Goal: Transaction & Acquisition: Purchase product/service

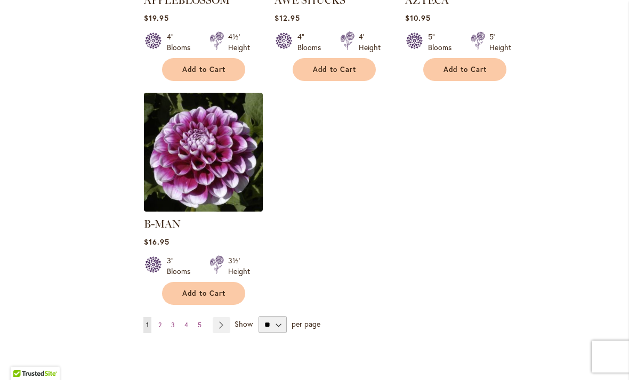
scroll to position [1309, 0]
click at [159, 321] on span "2" at bounding box center [159, 325] width 3 height 8
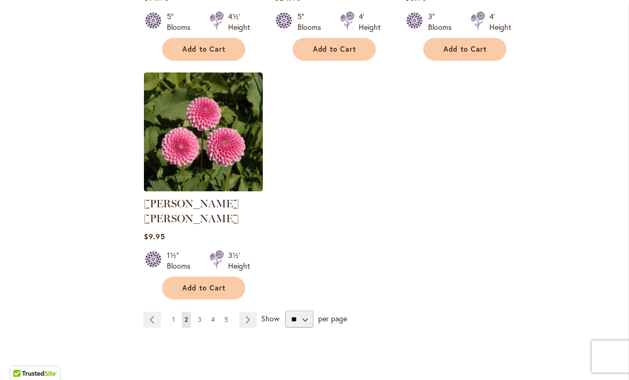
scroll to position [1314, 0]
click at [196, 311] on link "Page 3" at bounding box center [199, 319] width 9 height 16
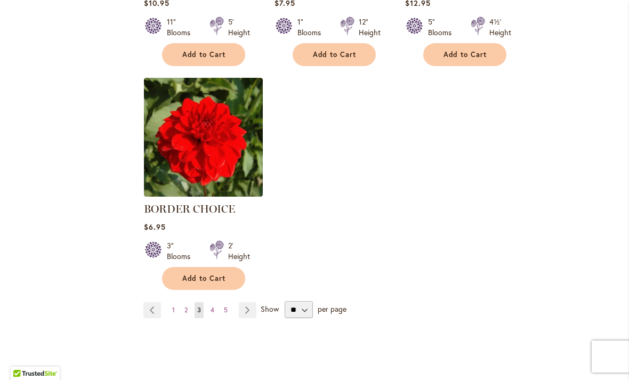
scroll to position [1309, 0]
click at [210, 310] on link "Page 4" at bounding box center [212, 310] width 9 height 16
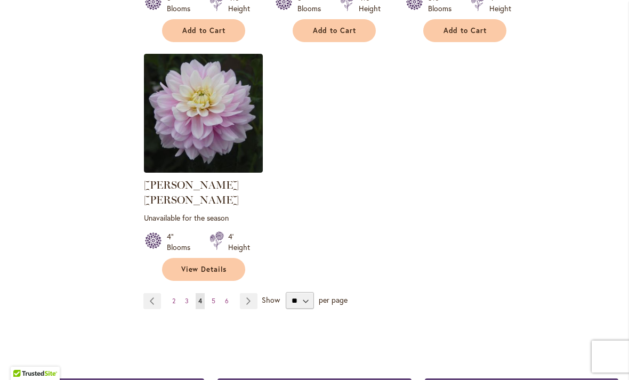
scroll to position [1353, 0]
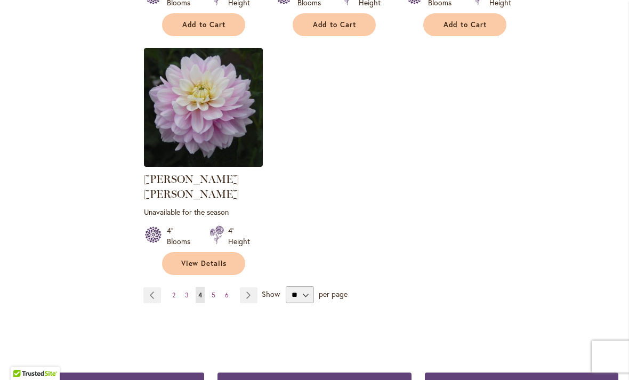
click at [213, 291] on span "5" at bounding box center [214, 295] width 4 height 8
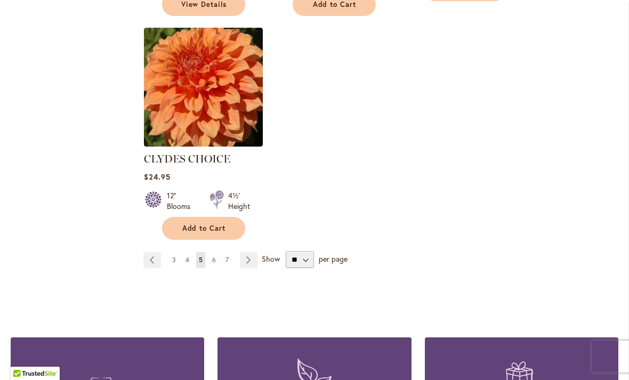
scroll to position [1414, 0]
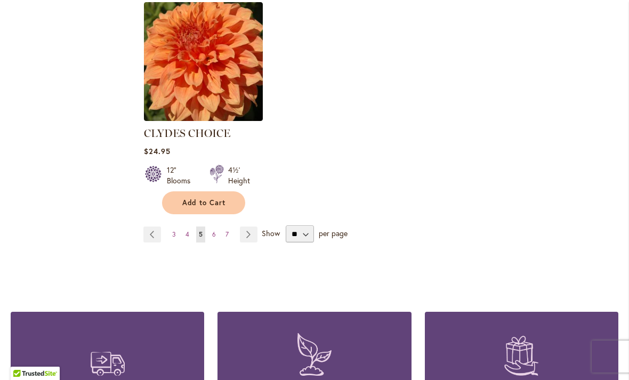
click at [212, 230] on span "6" at bounding box center [214, 234] width 4 height 8
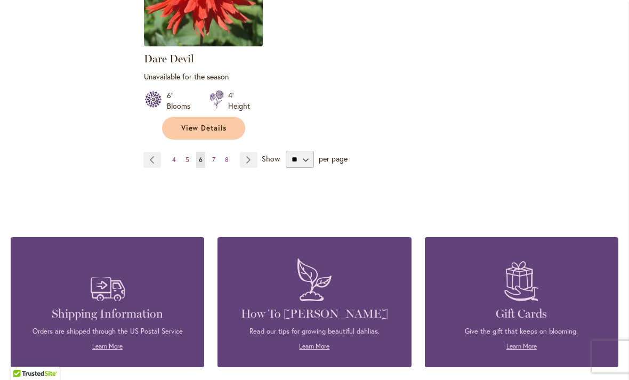
scroll to position [1501, 0]
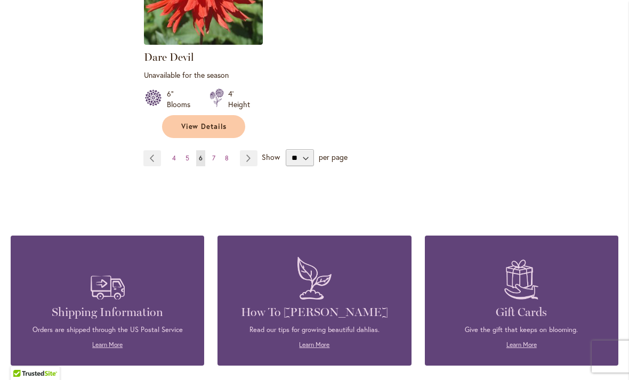
click at [212, 154] on span "7" at bounding box center [213, 158] width 3 height 8
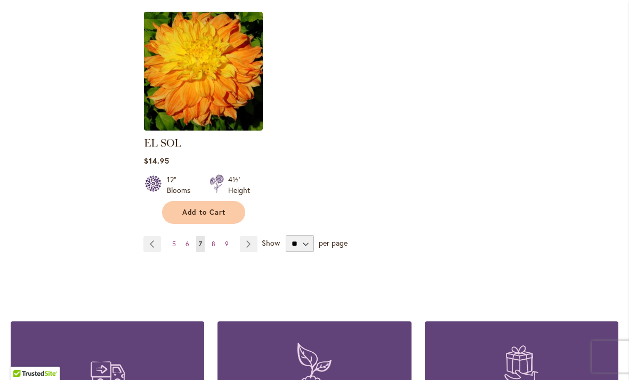
scroll to position [1396, 0]
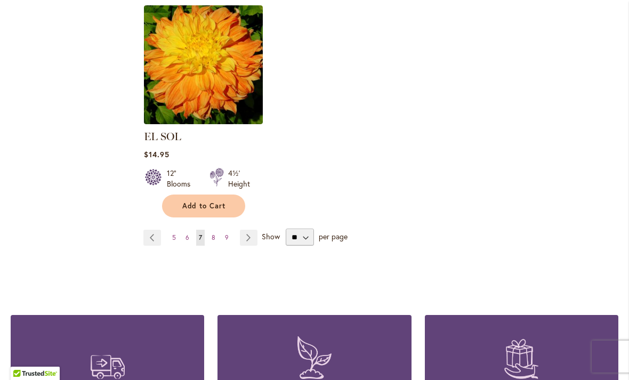
click at [213, 234] on span "8" at bounding box center [214, 238] width 4 height 8
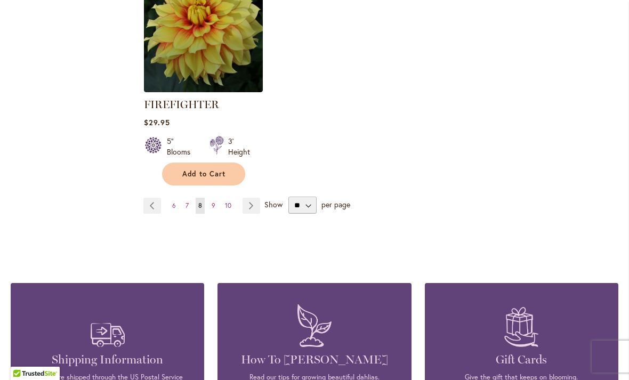
scroll to position [1481, 0]
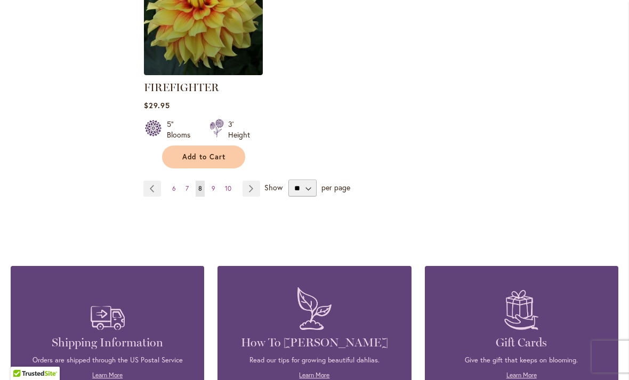
click at [212, 188] on span "9" at bounding box center [214, 189] width 4 height 8
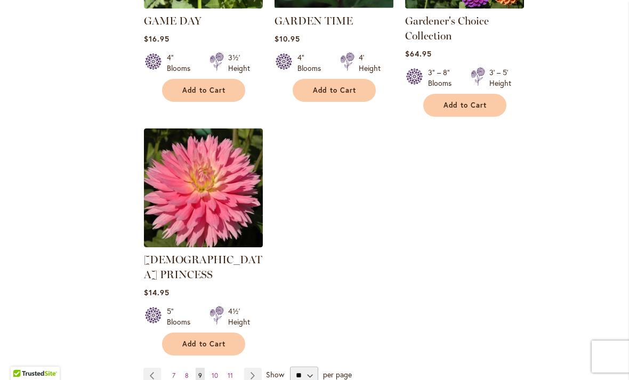
scroll to position [1318, 0]
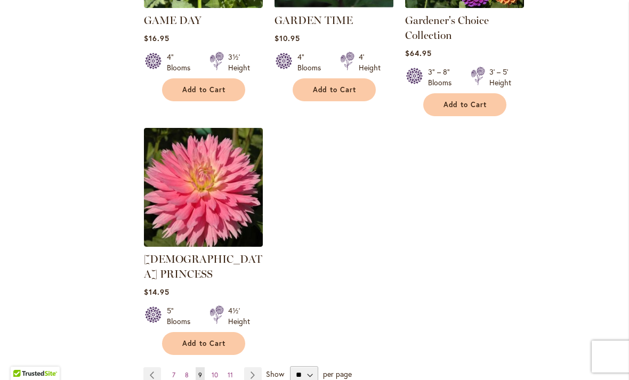
click at [213, 371] on span "10" at bounding box center [215, 375] width 6 height 8
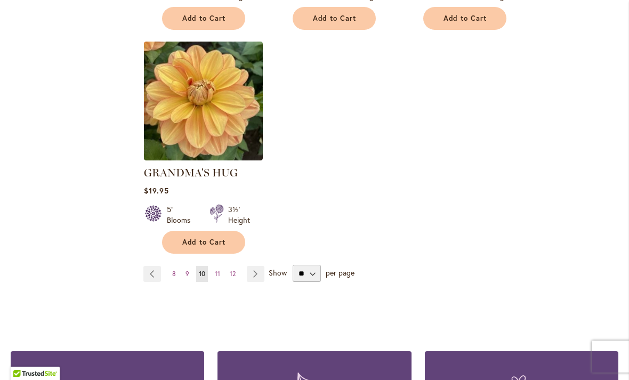
scroll to position [1361, 0]
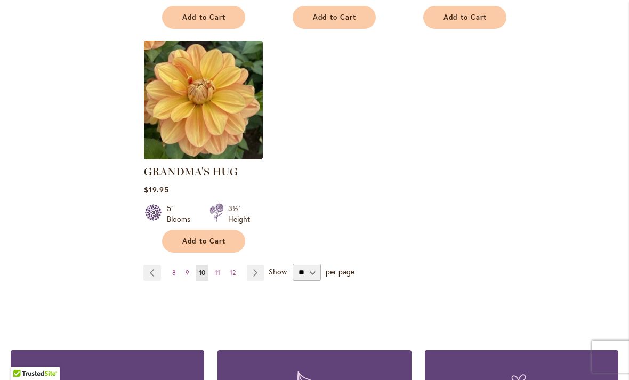
click at [215, 269] on span "11" at bounding box center [217, 273] width 5 height 8
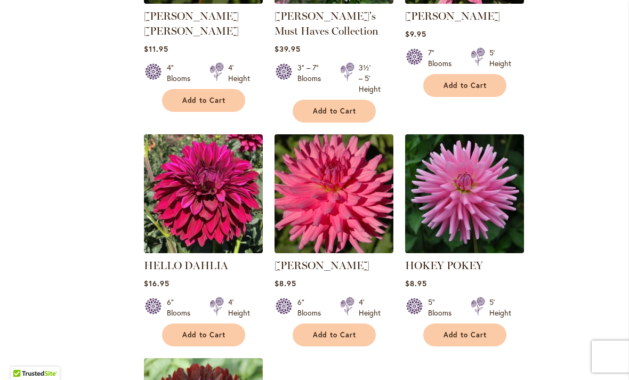
scroll to position [1069, 0]
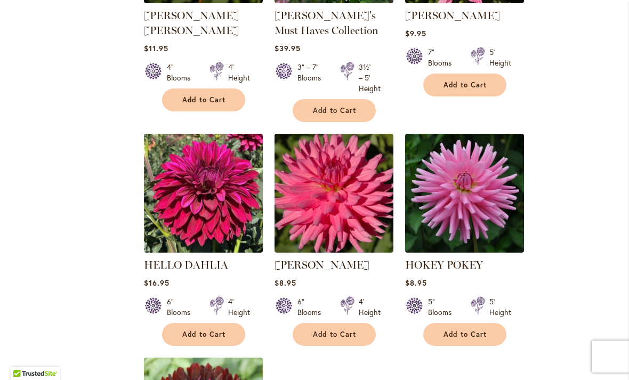
click at [172, 211] on img at bounding box center [203, 193] width 119 height 119
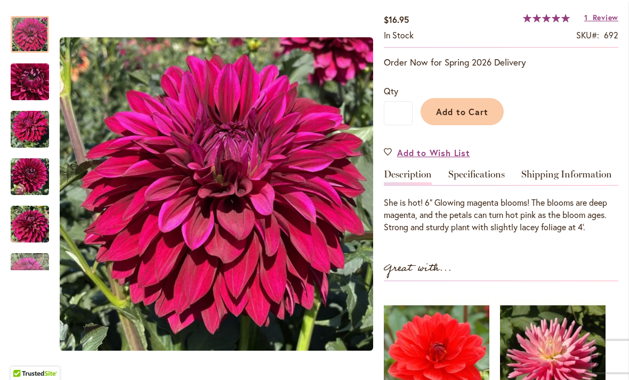
scroll to position [186, 0]
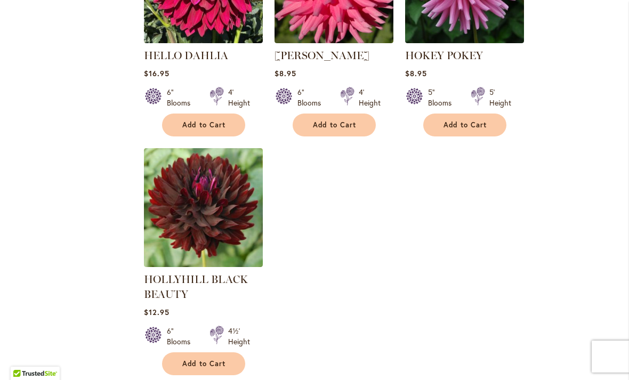
scroll to position [1279, 0]
click at [167, 221] on img at bounding box center [203, 207] width 119 height 119
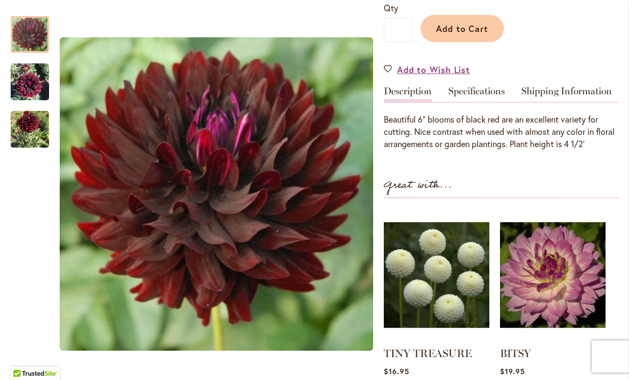
scroll to position [301, 0]
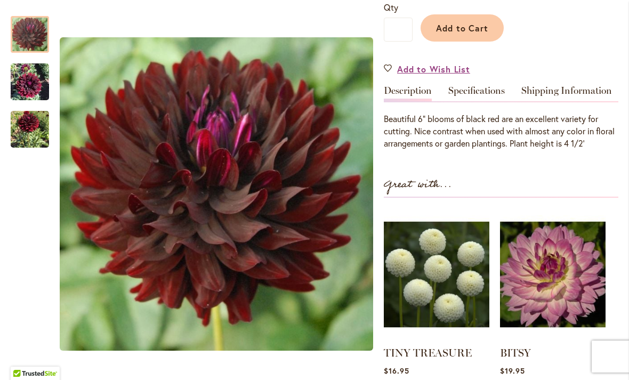
click at [23, 122] on img "HOLLYHILL BLACK BEAUTY" at bounding box center [30, 129] width 38 height 49
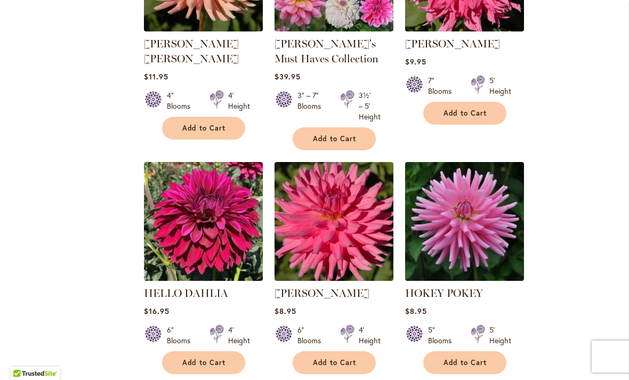
scroll to position [1048, 0]
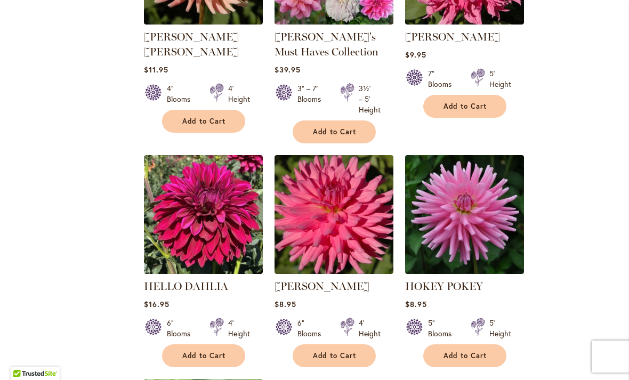
click at [169, 250] on img at bounding box center [203, 214] width 119 height 119
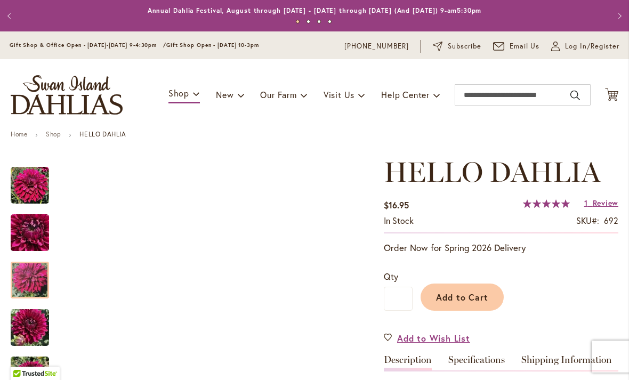
click at [21, 281] on img "Hello Dahlia" at bounding box center [30, 280] width 38 height 51
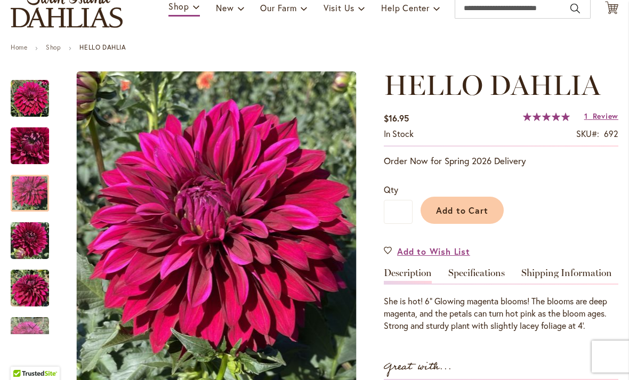
scroll to position [87, 0]
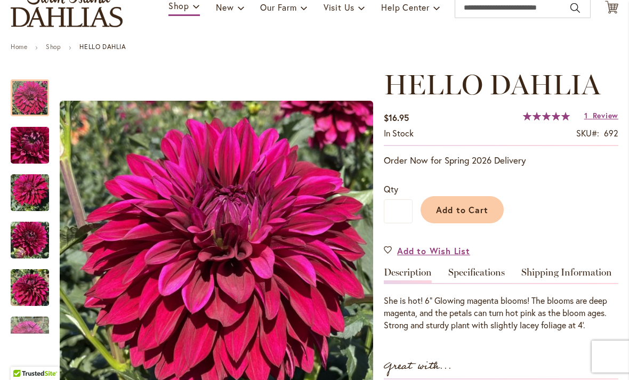
click at [30, 101] on img "Hello Dahlia" at bounding box center [30, 98] width 38 height 38
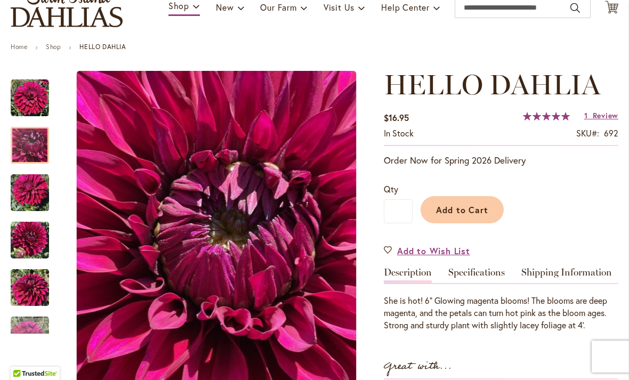
click at [25, 138] on div at bounding box center [30, 145] width 38 height 37
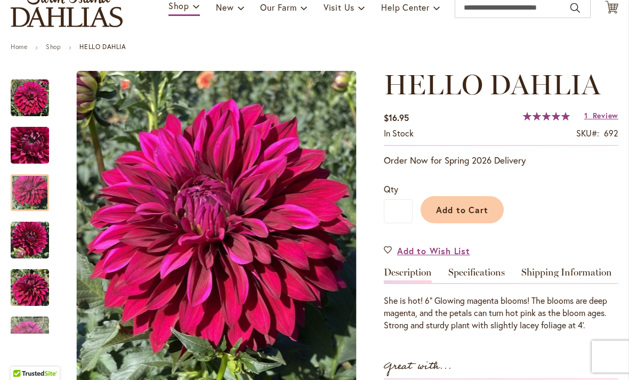
click at [31, 198] on img "Hello Dahlia" at bounding box center [30, 192] width 38 height 51
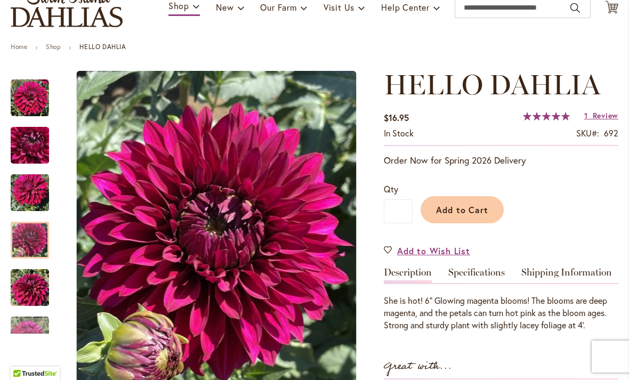
click at [27, 245] on img "Hello Dahlia" at bounding box center [30, 240] width 38 height 51
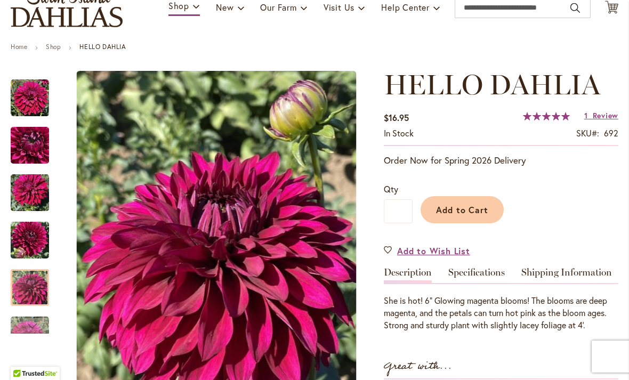
click at [27, 291] on img "Hello Dahlia" at bounding box center [30, 287] width 38 height 51
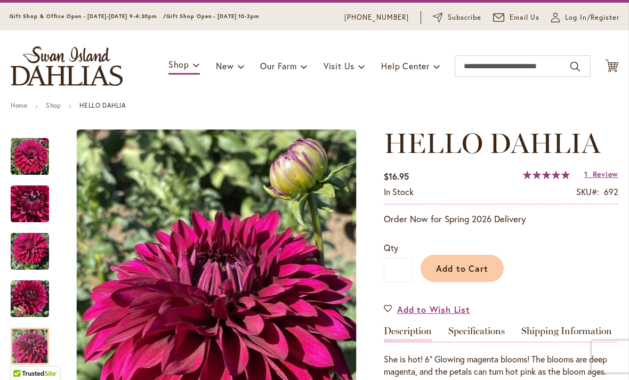
scroll to position [11, 0]
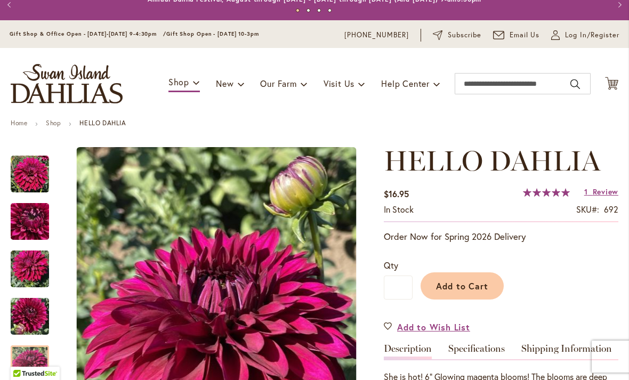
click at [15, 7] on button "Previous" at bounding box center [10, 4] width 21 height 21
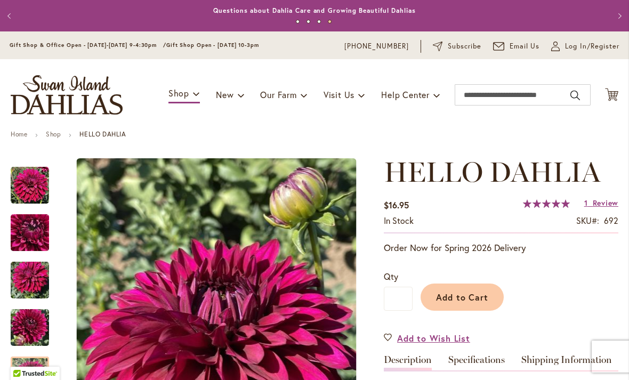
scroll to position [0, 0]
click at [12, 9] on button "Previous" at bounding box center [10, 15] width 21 height 21
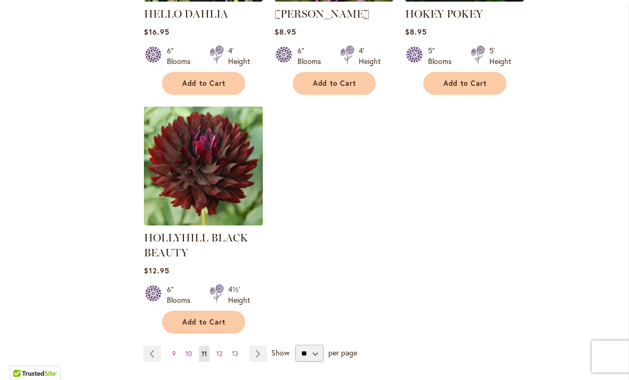
scroll to position [1330, 0]
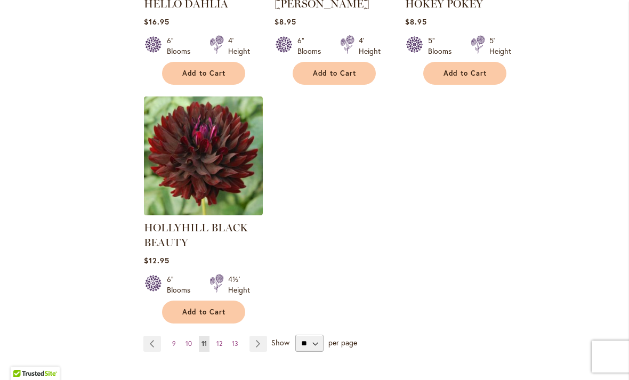
click at [218, 345] on span "12" at bounding box center [220, 344] width 6 height 8
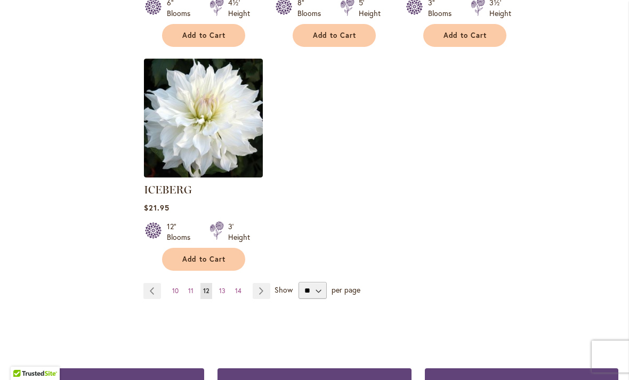
scroll to position [1344, 0]
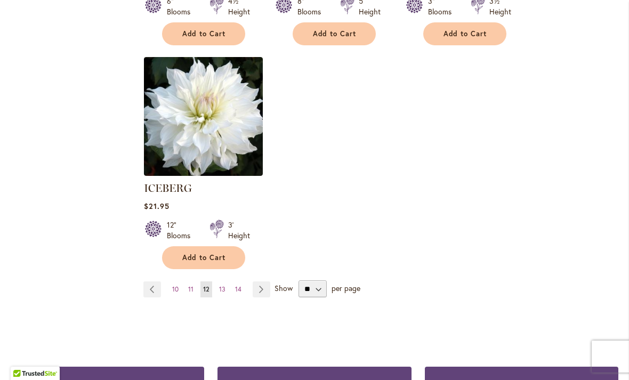
click at [223, 285] on span "13" at bounding box center [222, 289] width 6 height 8
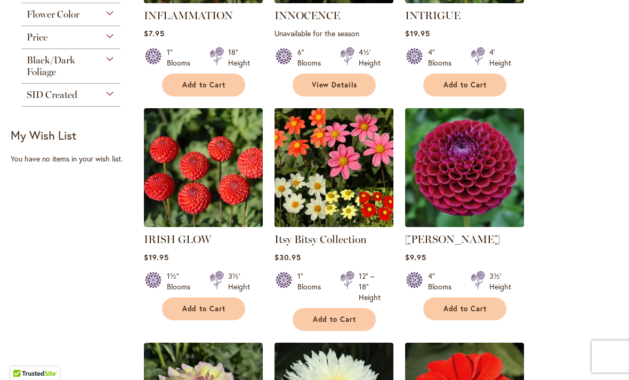
scroll to position [606, 0]
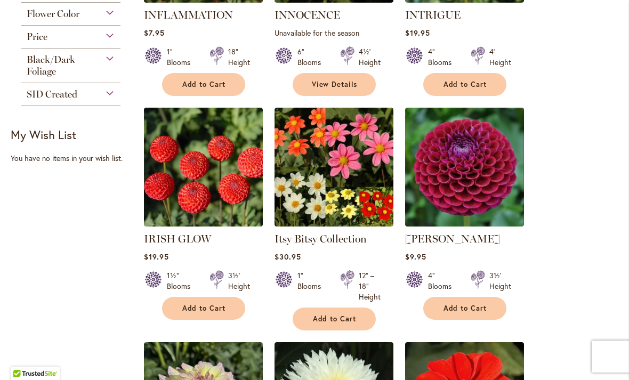
click at [492, 180] on img at bounding box center [464, 167] width 119 height 119
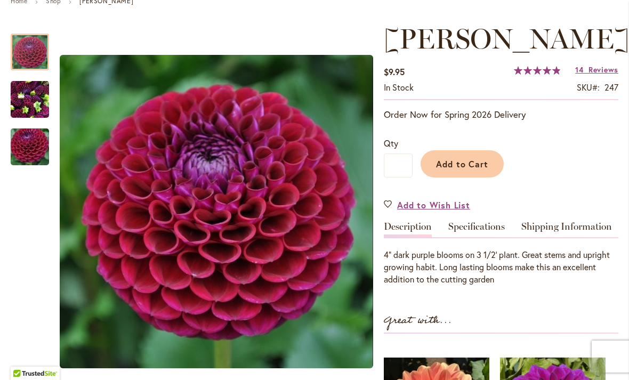
scroll to position [133, 0]
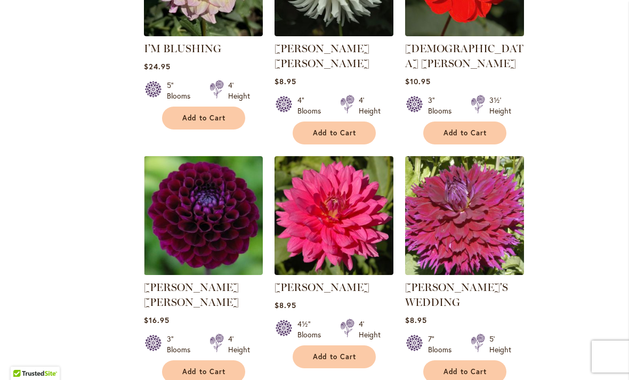
scroll to position [1032, 0]
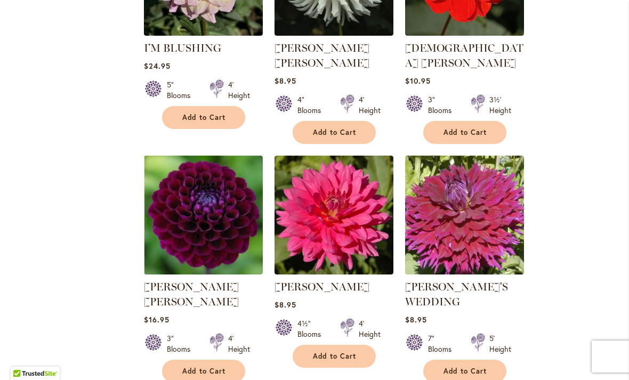
click at [494, 232] on img at bounding box center [464, 215] width 119 height 119
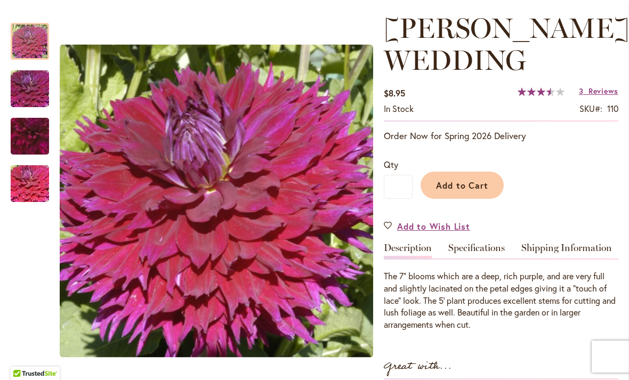
scroll to position [153, 0]
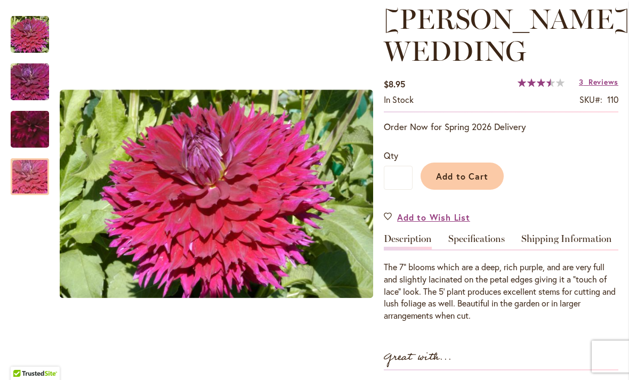
click at [39, 180] on img "Jennifer's Wedding" at bounding box center [29, 176] width 77 height 51
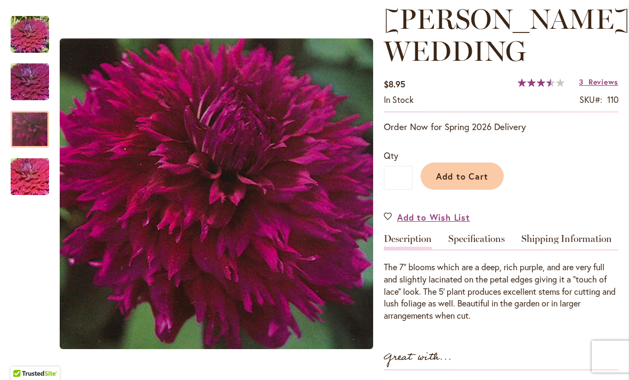
click at [38, 139] on div at bounding box center [30, 129] width 38 height 37
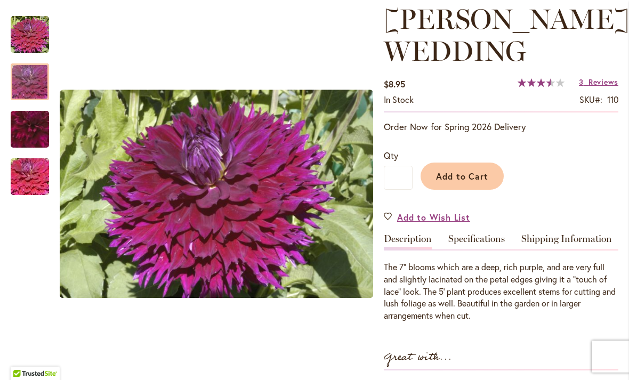
click at [38, 97] on div at bounding box center [30, 81] width 38 height 37
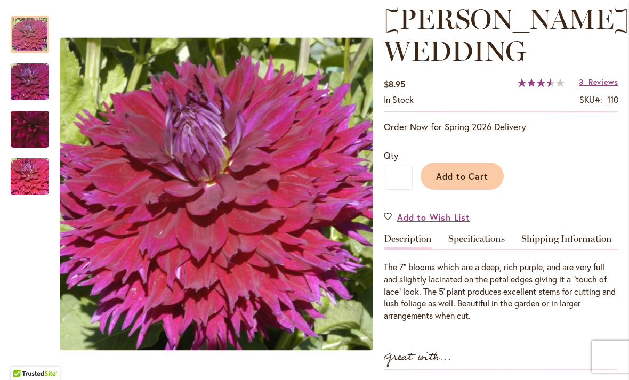
click at [36, 40] on img "Jennifer's Wedding" at bounding box center [30, 34] width 38 height 38
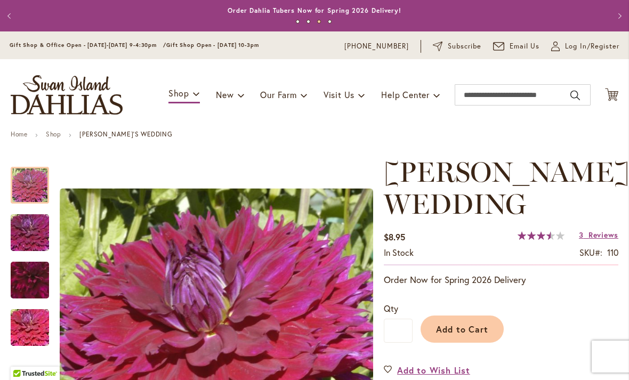
click at [35, 191] on div at bounding box center [30, 185] width 38 height 37
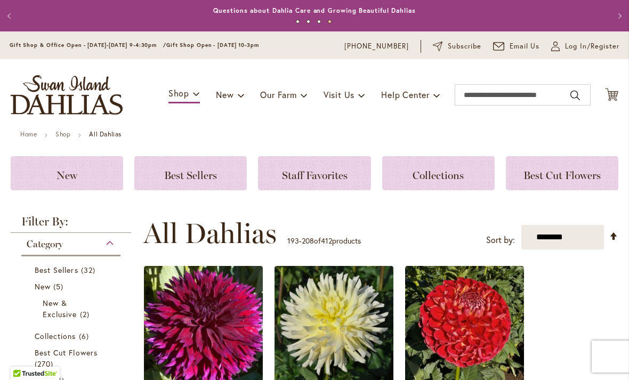
click at [10, 15] on button "Previous" at bounding box center [10, 15] width 21 height 21
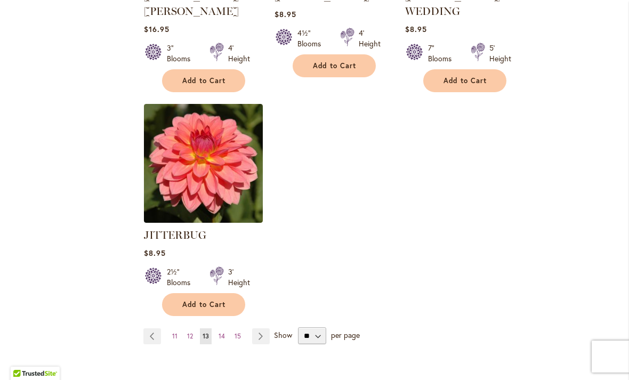
scroll to position [1323, 0]
click at [190, 332] on span "12" at bounding box center [190, 336] width 6 height 8
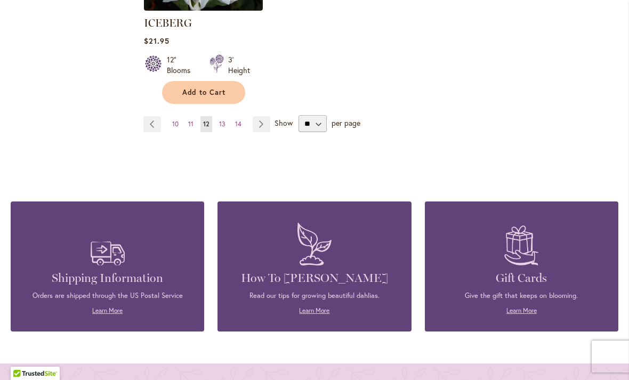
scroll to position [1511, 0]
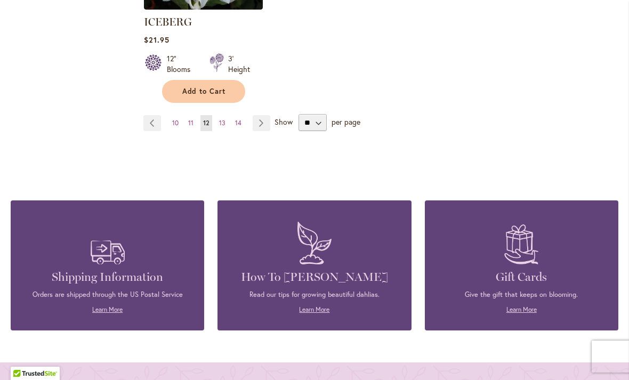
click at [188, 119] on span "11" at bounding box center [190, 123] width 5 height 8
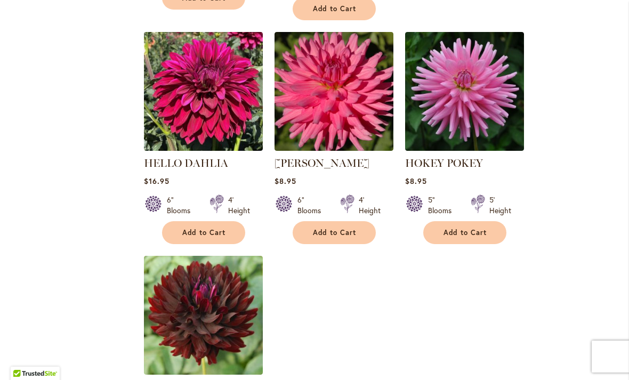
scroll to position [1183, 0]
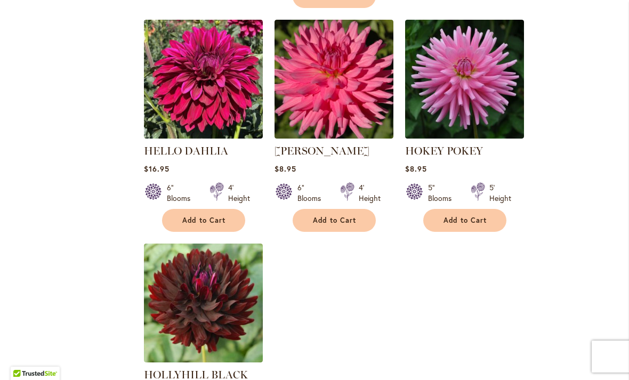
click at [167, 113] on img at bounding box center [203, 79] width 119 height 119
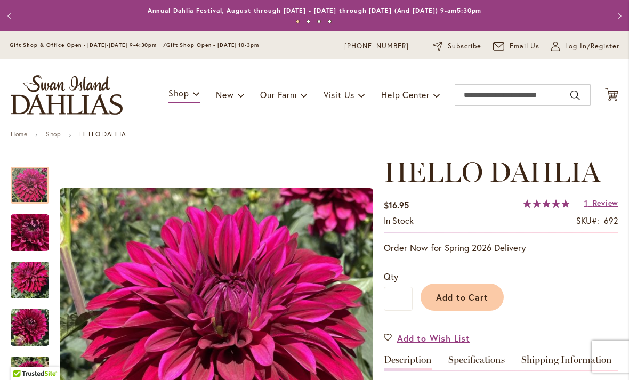
click at [12, 12] on button "Previous" at bounding box center [10, 15] width 21 height 21
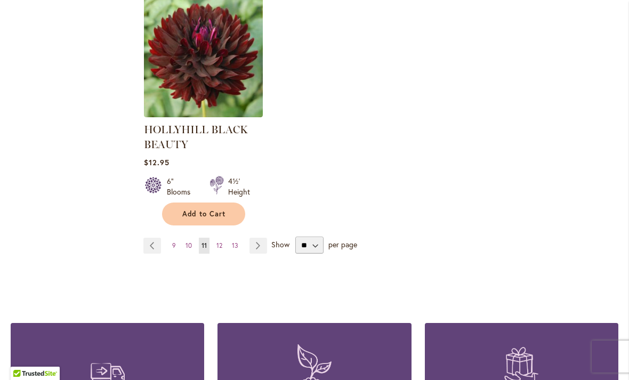
scroll to position [1428, 0]
click at [221, 244] on span "12" at bounding box center [220, 246] width 6 height 8
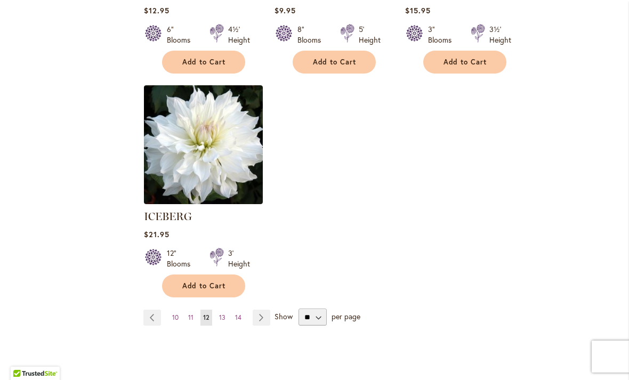
scroll to position [1316, 0]
click at [223, 313] on span "13" at bounding box center [222, 317] width 6 height 8
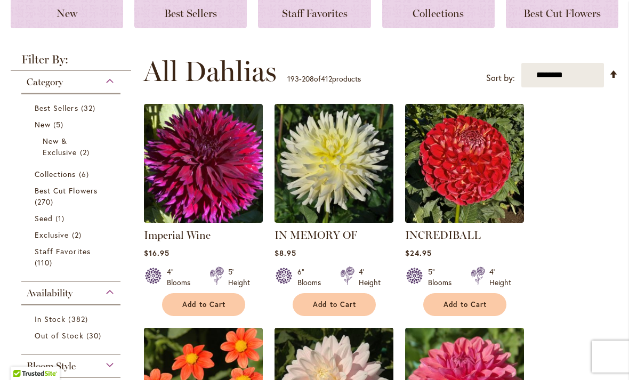
scroll to position [163, 0]
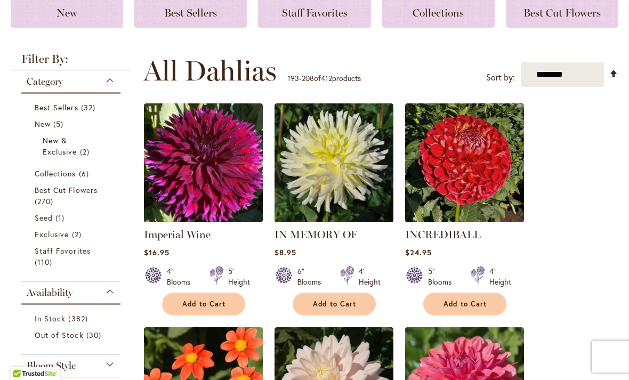
click at [228, 193] on img at bounding box center [203, 162] width 119 height 119
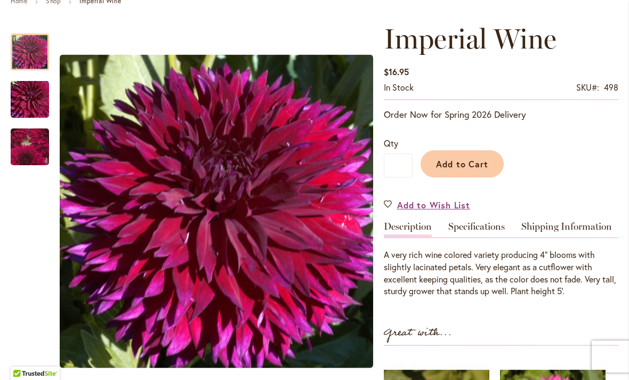
scroll to position [134, 0]
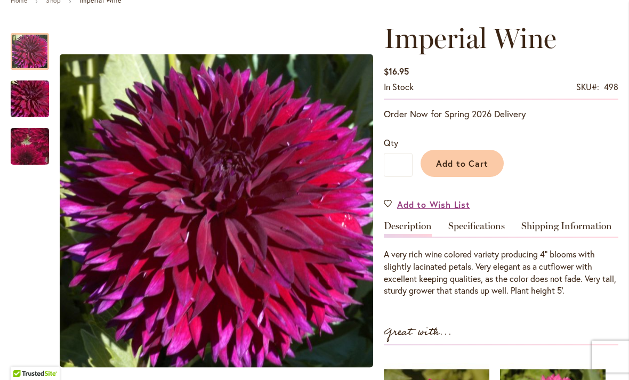
click at [38, 140] on img "Imperial Wine" at bounding box center [30, 147] width 75 height 74
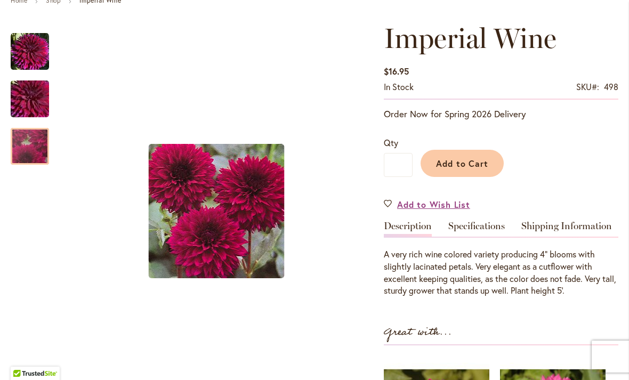
click at [27, 147] on div at bounding box center [30, 146] width 38 height 37
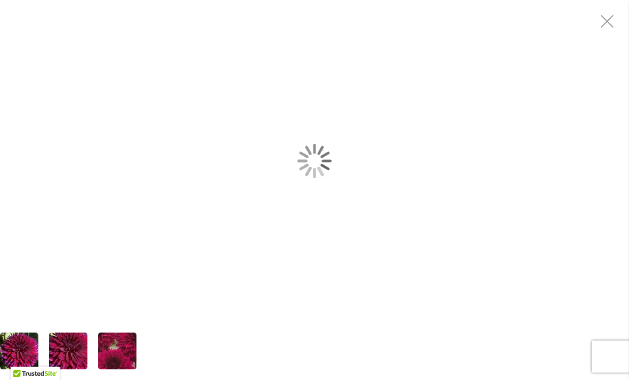
click at [245, 212] on div "Imperial Wine" at bounding box center [314, 161] width 629 height 322
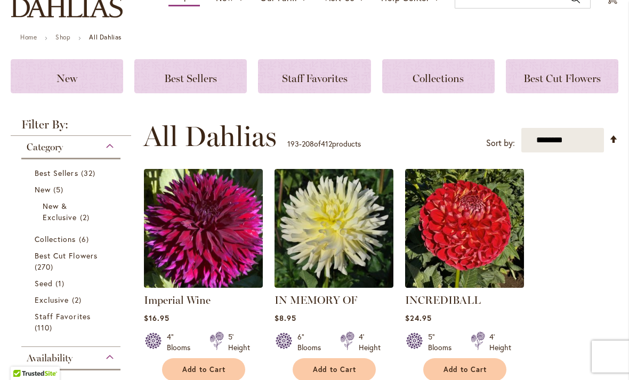
scroll to position [98, 0]
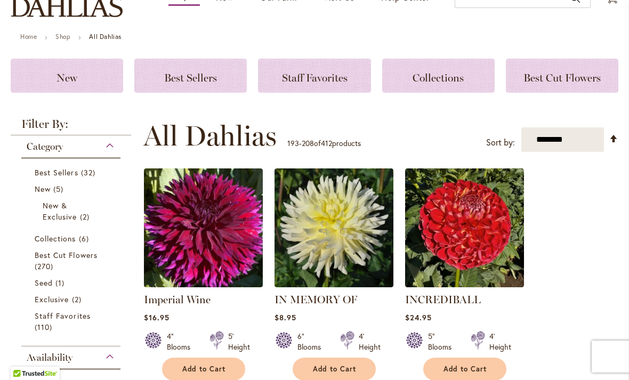
click at [229, 261] on img at bounding box center [203, 228] width 119 height 119
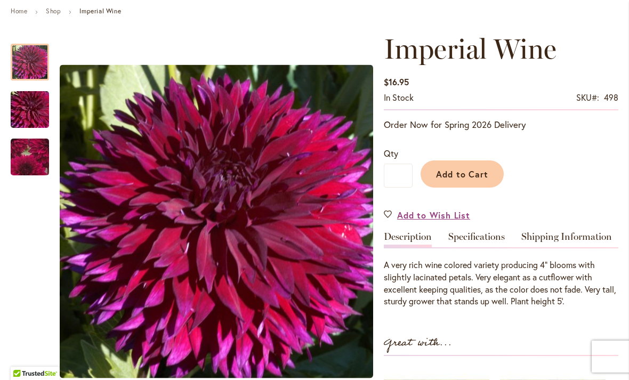
scroll to position [124, 0]
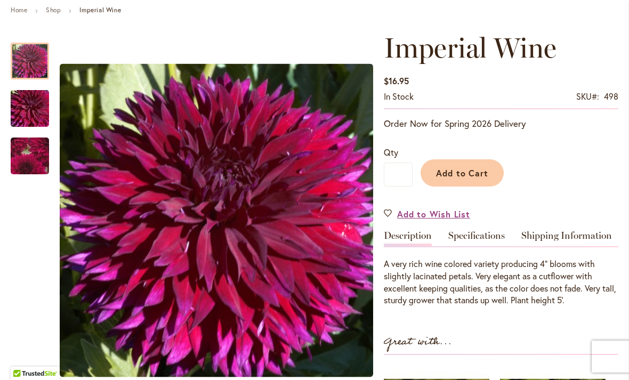
click at [39, 103] on img "Imperial Wine" at bounding box center [29, 108] width 77 height 51
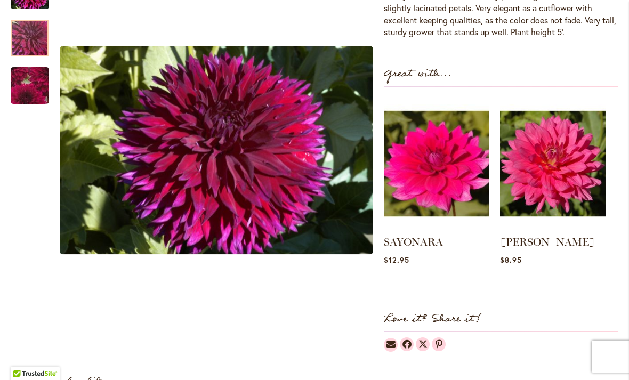
scroll to position [388, 0]
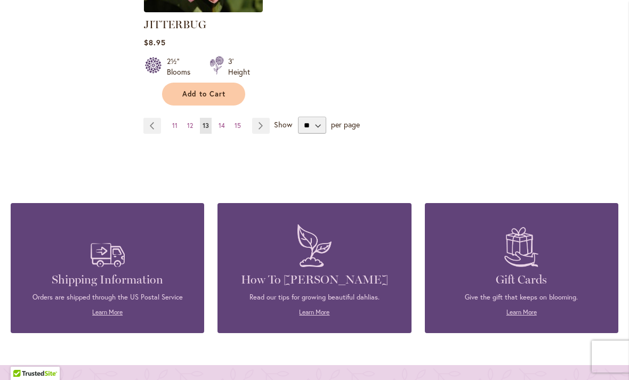
scroll to position [1536, 0]
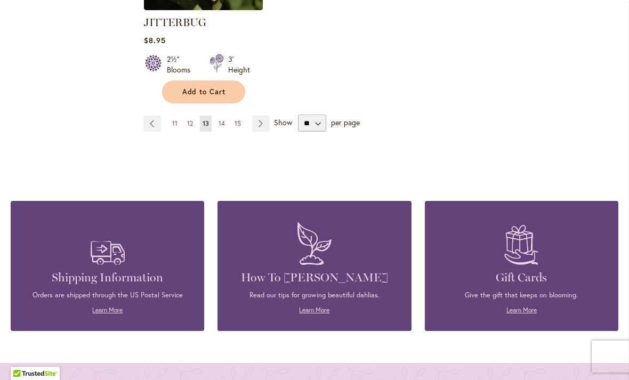
click at [220, 119] on span "14" at bounding box center [222, 123] width 6 height 8
click at [221, 119] on span "14" at bounding box center [222, 123] width 6 height 8
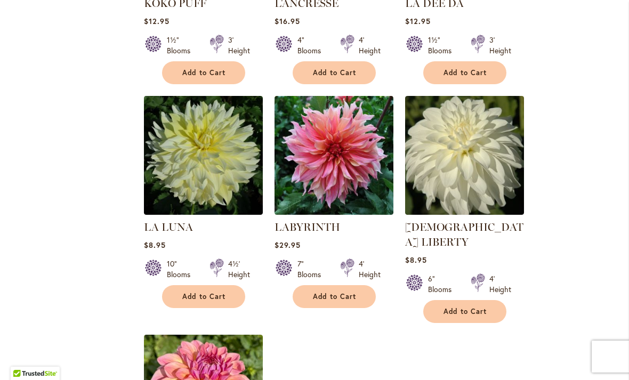
scroll to position [1067, 0]
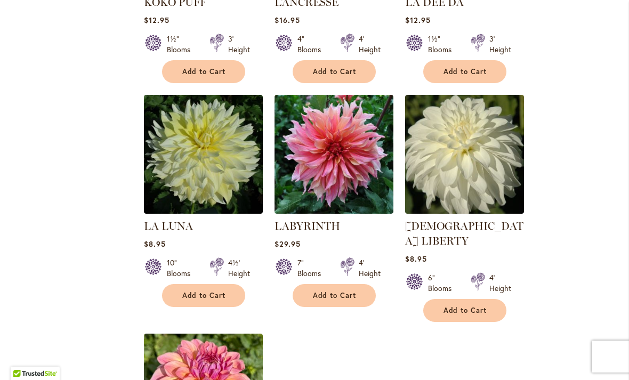
click at [359, 185] on img at bounding box center [334, 154] width 119 height 119
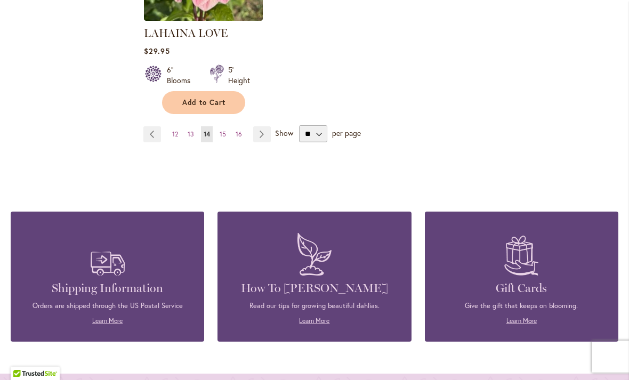
scroll to position [1500, 0]
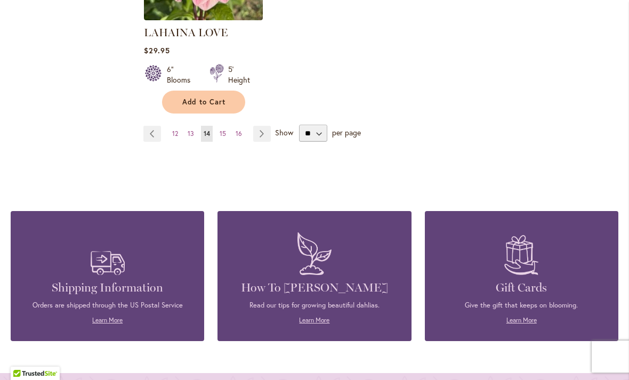
click at [224, 130] on span "15" at bounding box center [223, 134] width 6 height 8
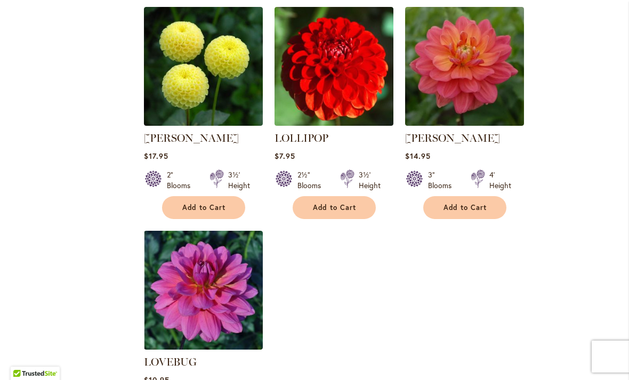
scroll to position [1187, 0]
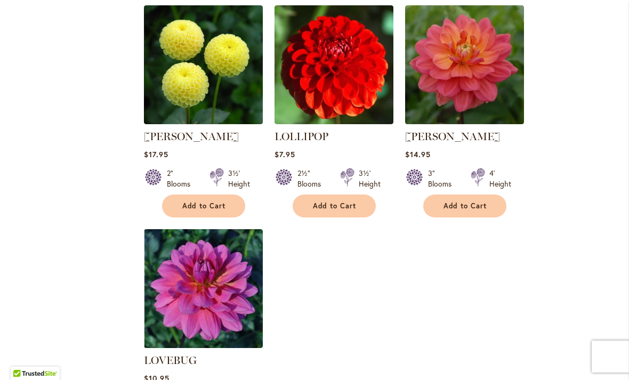
click at [235, 279] on img at bounding box center [203, 288] width 119 height 119
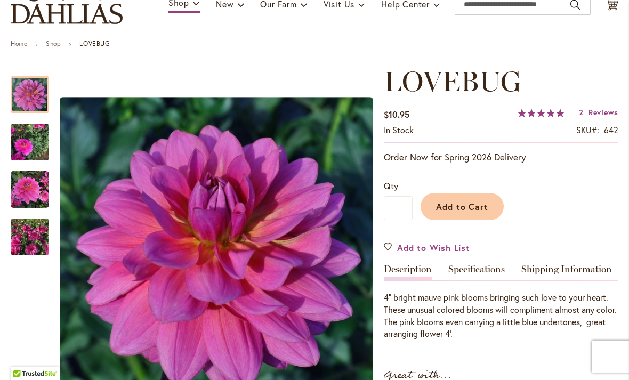
scroll to position [91, 0]
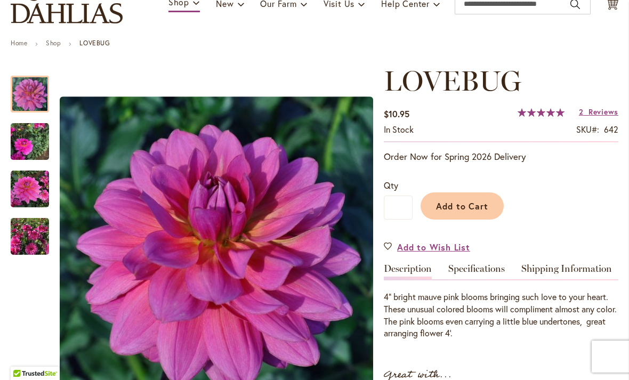
click at [33, 237] on img "LOVEBUG" at bounding box center [30, 236] width 38 height 51
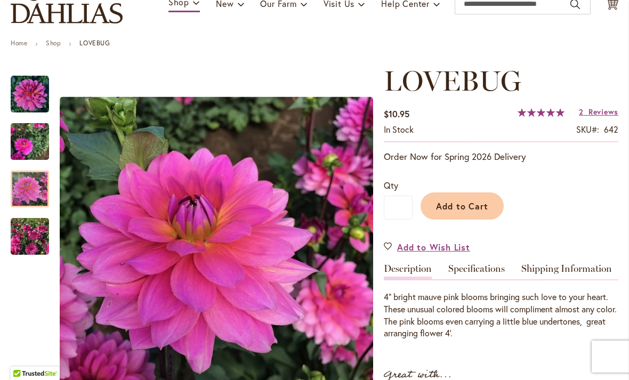
click at [37, 194] on img "LOVEBUG" at bounding box center [30, 189] width 38 height 38
click at [33, 139] on img "LOVEBUG" at bounding box center [30, 141] width 38 height 51
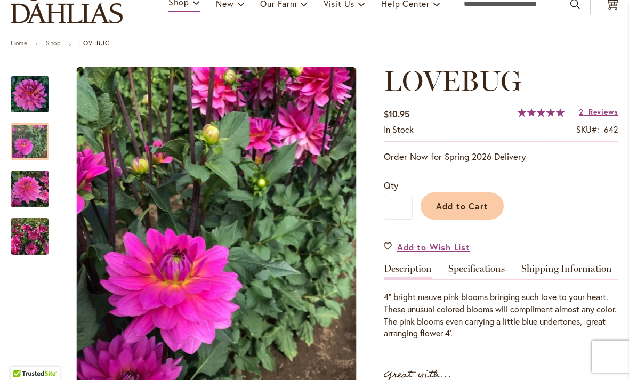
click at [36, 99] on img "LOVEBUG" at bounding box center [30, 94] width 38 height 38
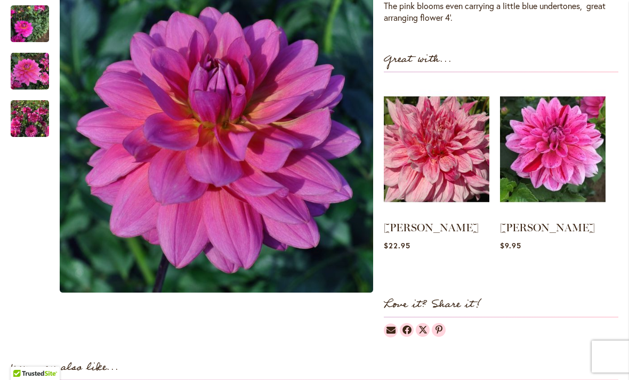
scroll to position [406, 0]
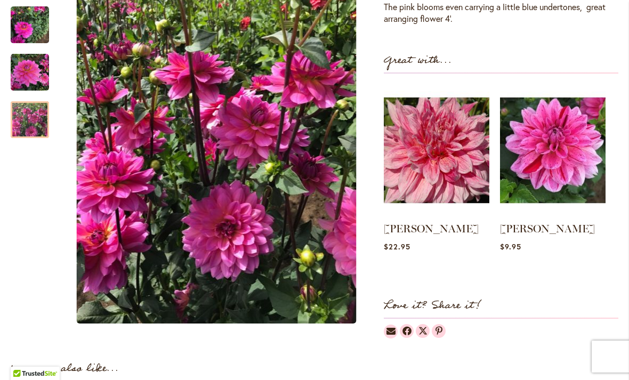
click at [34, 107] on img "LOVEBUG" at bounding box center [30, 119] width 38 height 51
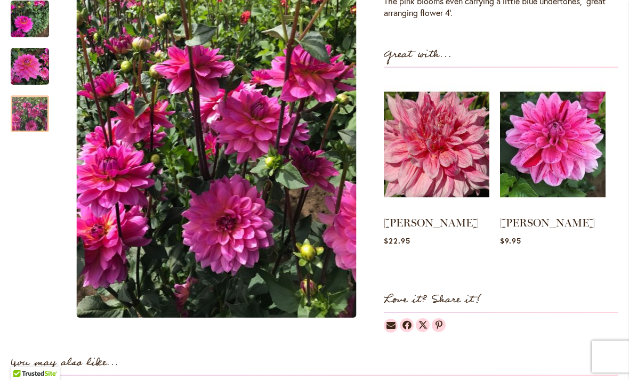
scroll to position [407, 0]
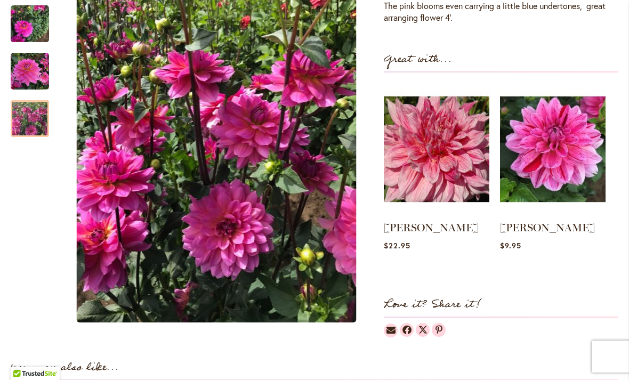
click at [32, 21] on img "LOVEBUG" at bounding box center [30, 23] width 38 height 51
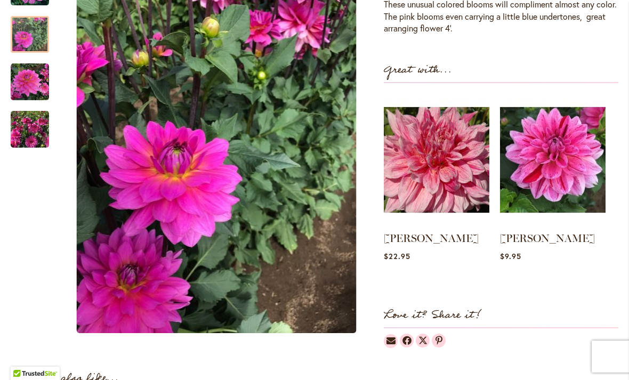
scroll to position [0, 0]
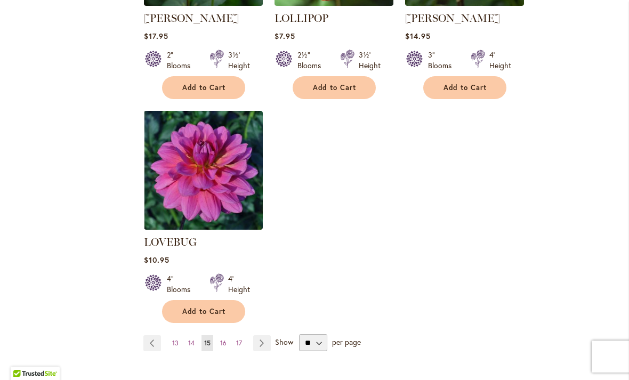
scroll to position [1306, 0]
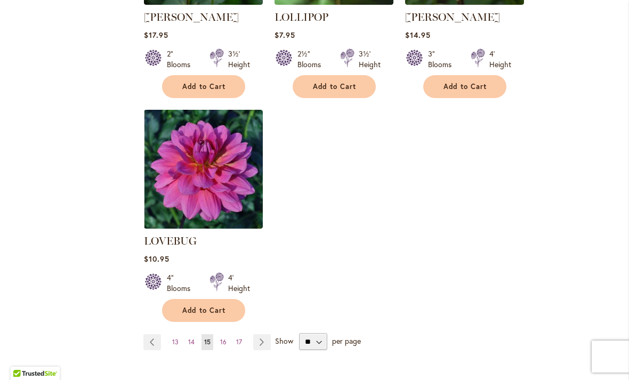
click at [222, 338] on span "16" at bounding box center [223, 342] width 6 height 8
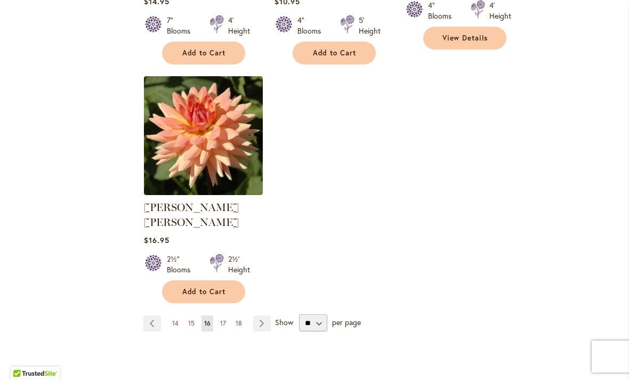
scroll to position [1394, 0]
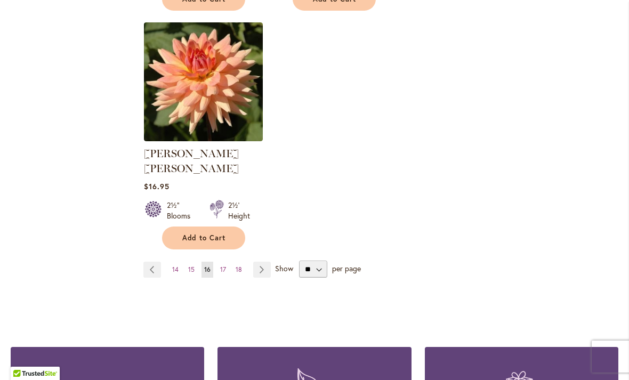
click at [224, 266] on span "17" at bounding box center [223, 270] width 6 height 8
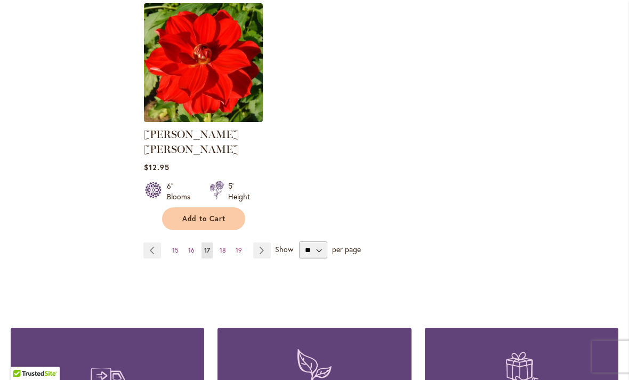
scroll to position [1399, 0]
click at [223, 246] on span "18" at bounding box center [223, 250] width 6 height 8
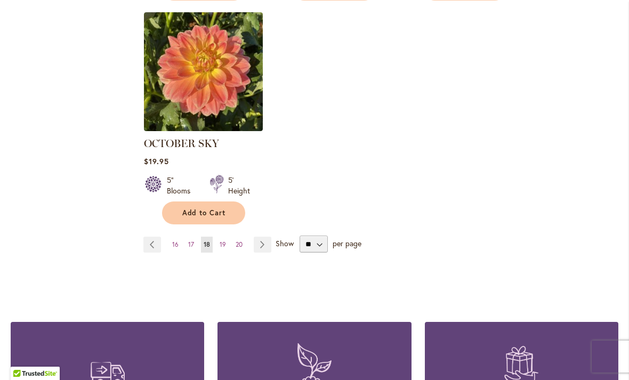
scroll to position [1389, 0]
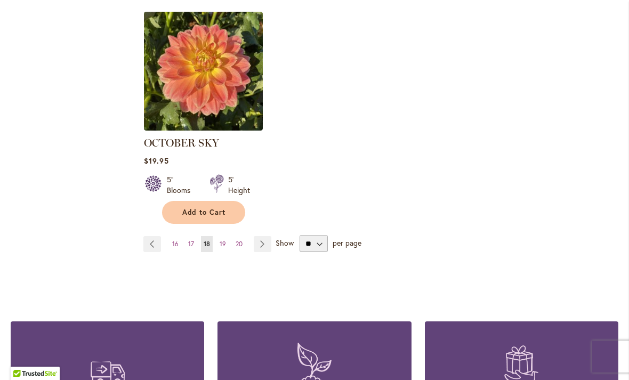
click at [223, 240] on span "19" at bounding box center [223, 244] width 6 height 8
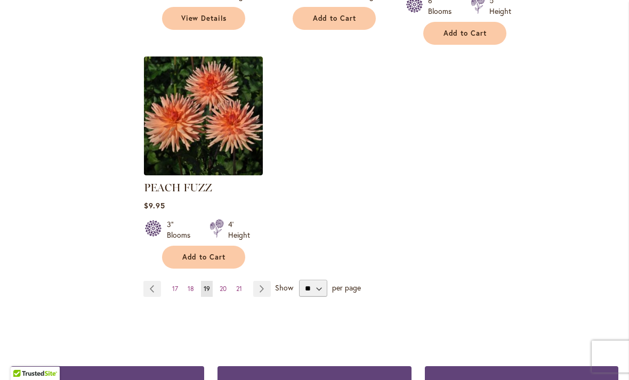
scroll to position [1362, 0]
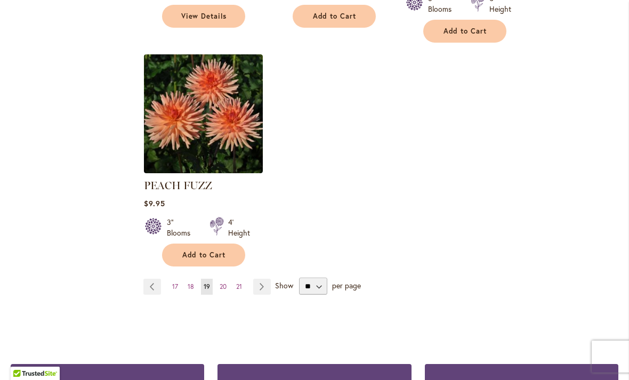
click at [220, 283] on span "20" at bounding box center [223, 287] width 7 height 8
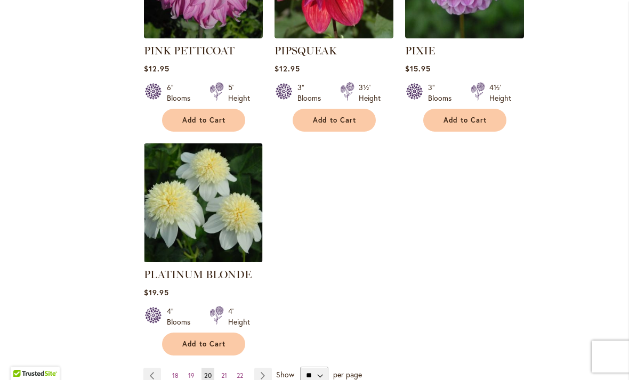
scroll to position [1304, 0]
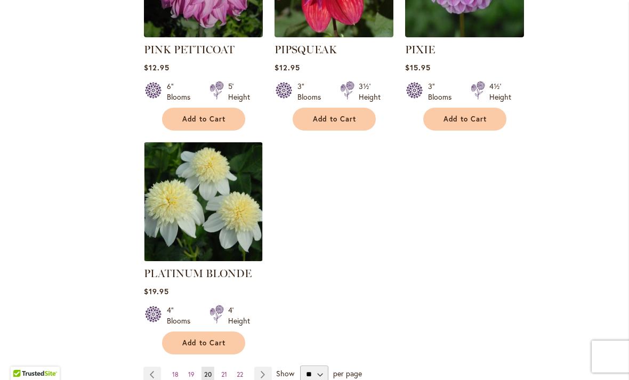
click at [223, 371] on span "21" at bounding box center [224, 375] width 6 height 8
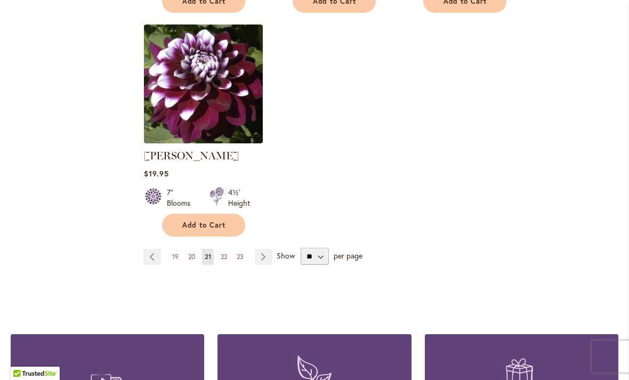
scroll to position [1377, 0]
click at [221, 262] on link "Page 22" at bounding box center [224, 257] width 12 height 16
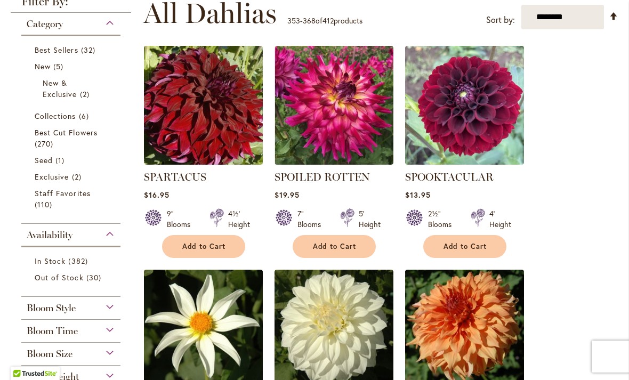
scroll to position [221, 0]
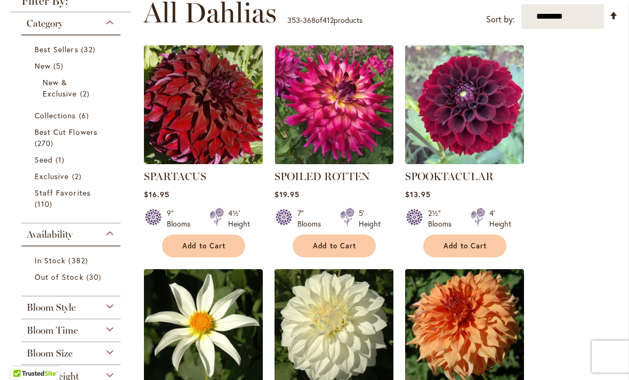
click at [181, 135] on img at bounding box center [203, 104] width 119 height 119
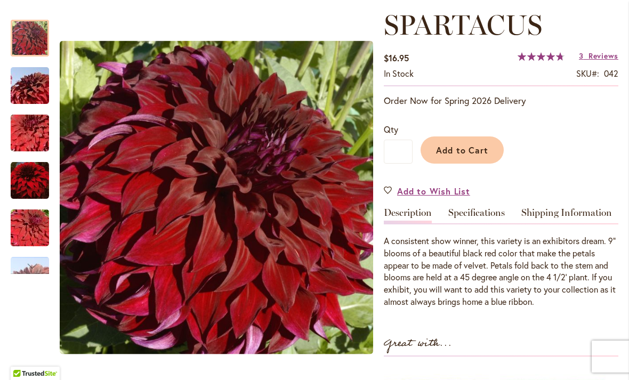
scroll to position [161, 0]
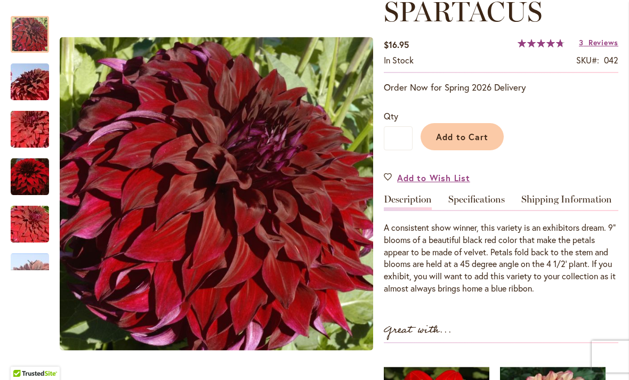
click at [30, 260] on div "Next" at bounding box center [30, 262] width 16 height 16
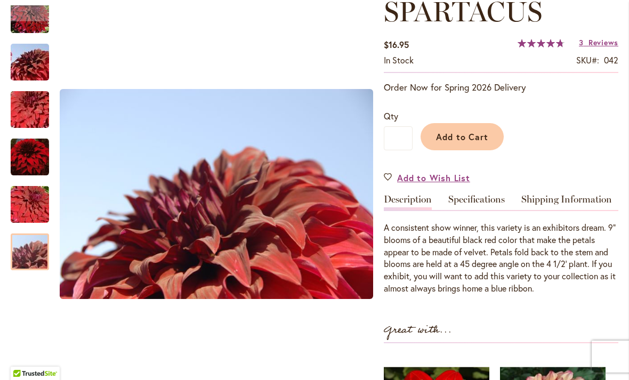
click at [29, 252] on img "Spartacus" at bounding box center [29, 252] width 77 height 51
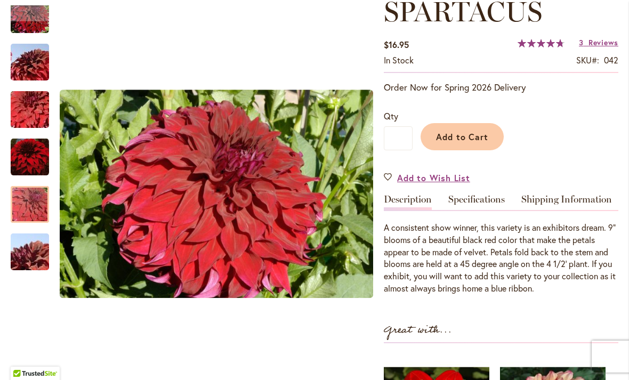
click at [33, 204] on img "Spartacus" at bounding box center [29, 204] width 77 height 51
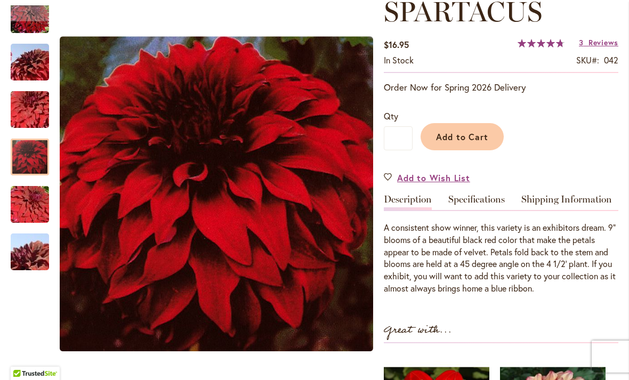
click at [29, 159] on img "Spartacus" at bounding box center [30, 157] width 38 height 39
click at [29, 114] on img "Spartacus" at bounding box center [29, 109] width 77 height 51
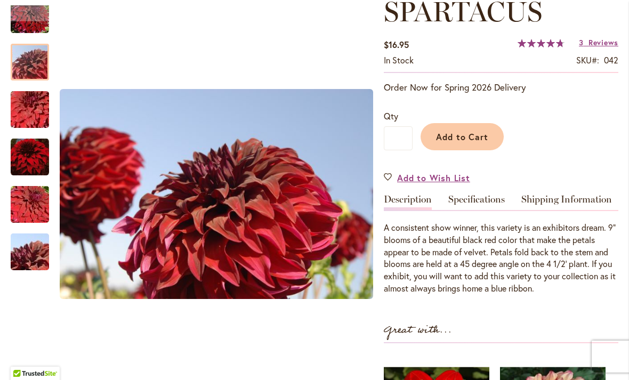
click at [24, 68] on img "Spartacus" at bounding box center [29, 62] width 77 height 51
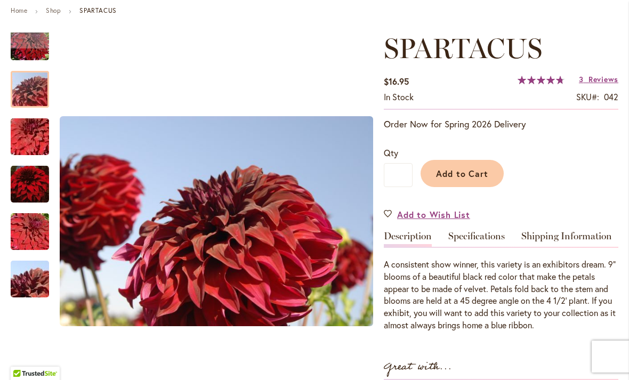
scroll to position [122, 0]
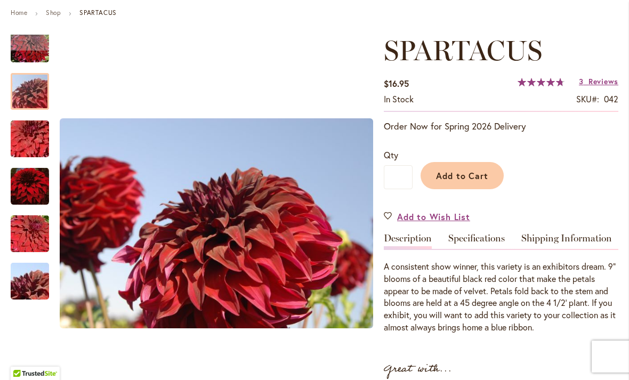
click at [22, 43] on div "Previous" at bounding box center [30, 43] width 38 height 16
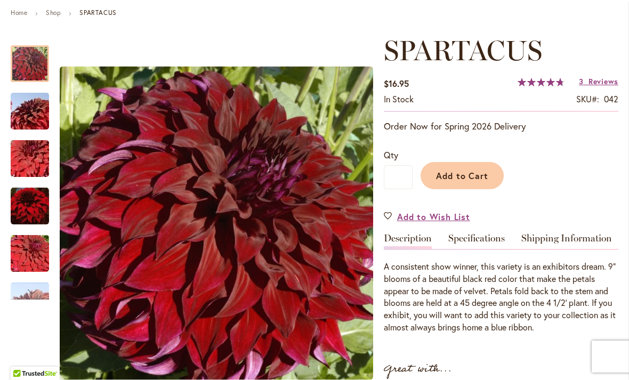
click at [33, 62] on img "Spartacus" at bounding box center [30, 64] width 38 height 38
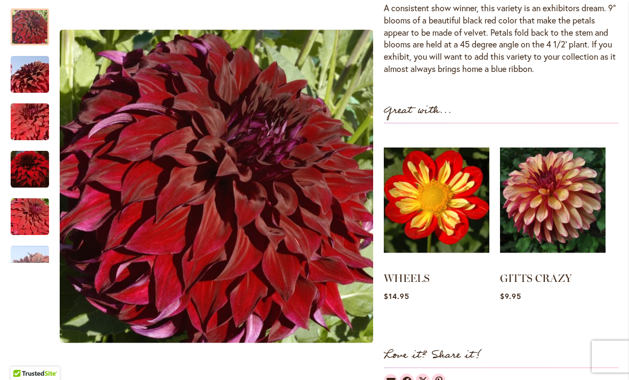
scroll to position [380, 0]
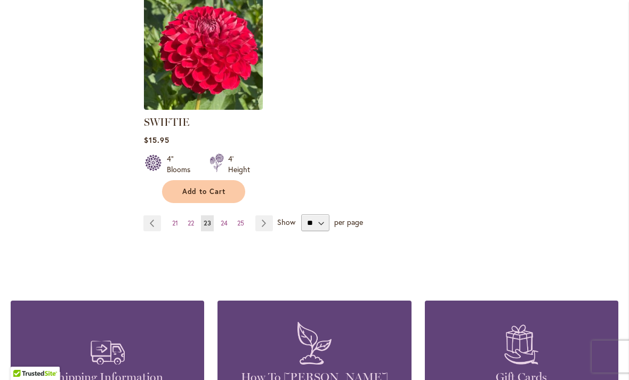
scroll to position [1410, 0]
click at [221, 221] on span "24" at bounding box center [224, 223] width 7 height 8
click at [230, 220] on link "Page 24" at bounding box center [224, 223] width 12 height 16
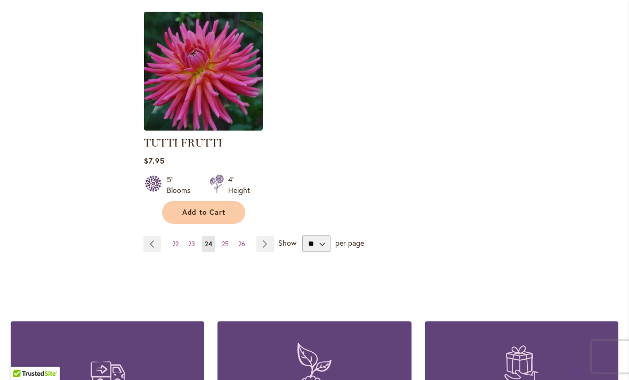
scroll to position [1404, 0]
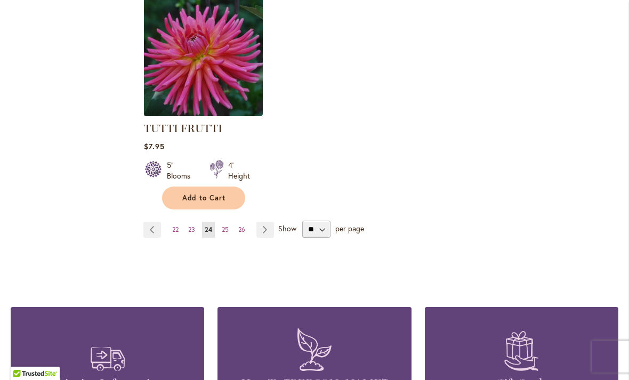
click at [231, 222] on link "Page 25" at bounding box center [225, 230] width 12 height 16
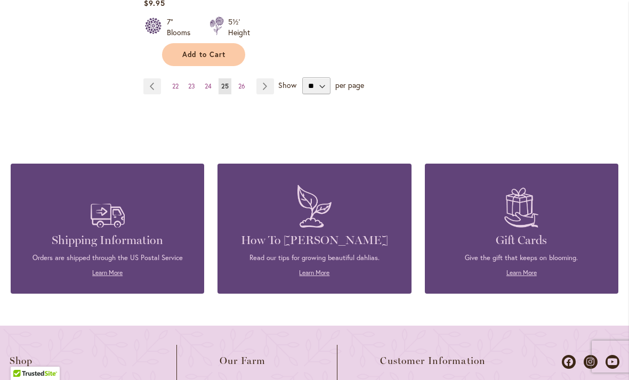
scroll to position [1548, 0]
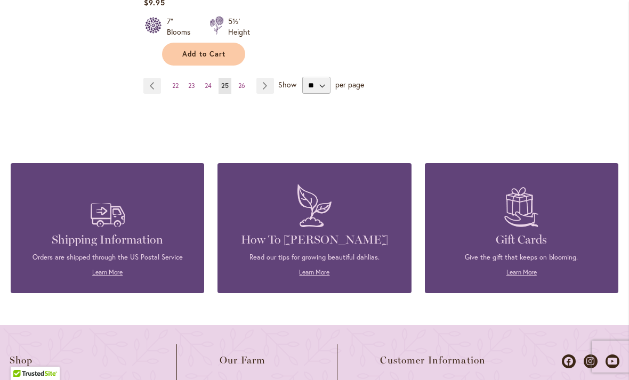
click at [240, 82] on span "26" at bounding box center [241, 86] width 7 height 8
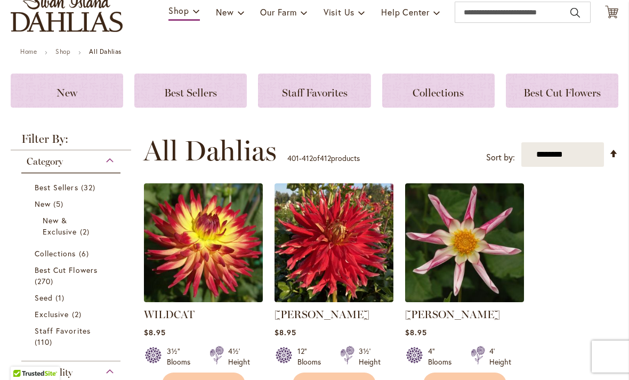
scroll to position [81, 0]
